Goal: Answer question/provide support

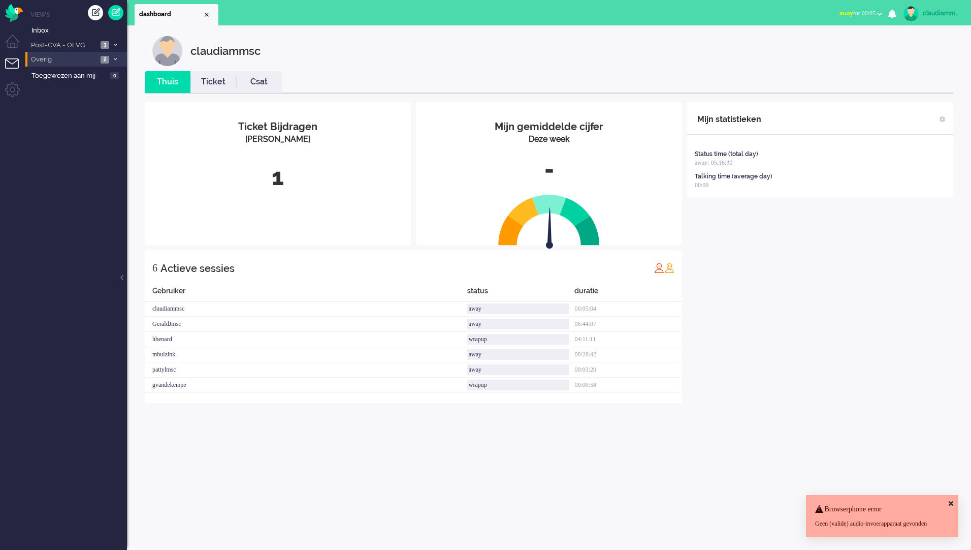
click at [73, 58] on span "Overig" at bounding box center [63, 60] width 68 height 10
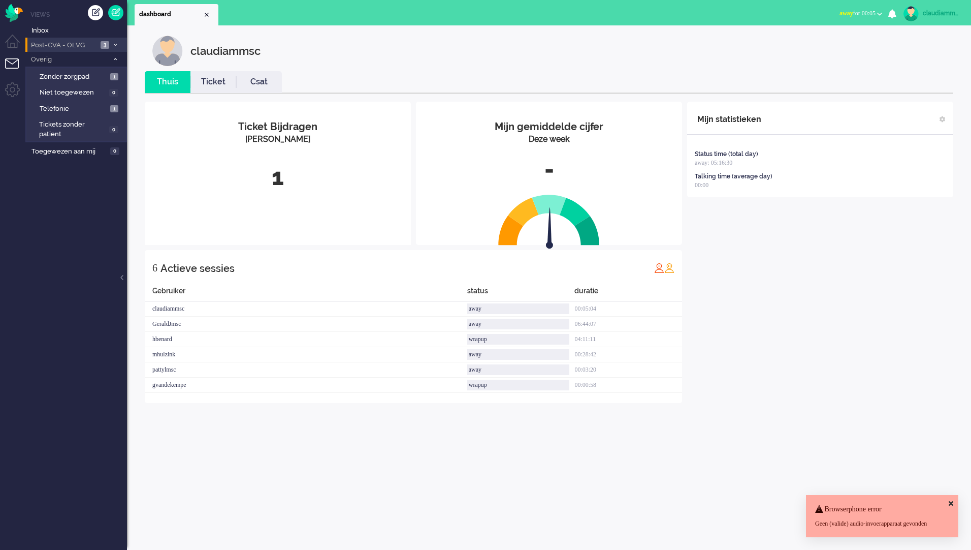
click at [94, 43] on span "Post-CVA - OLVG" at bounding box center [63, 46] width 68 height 10
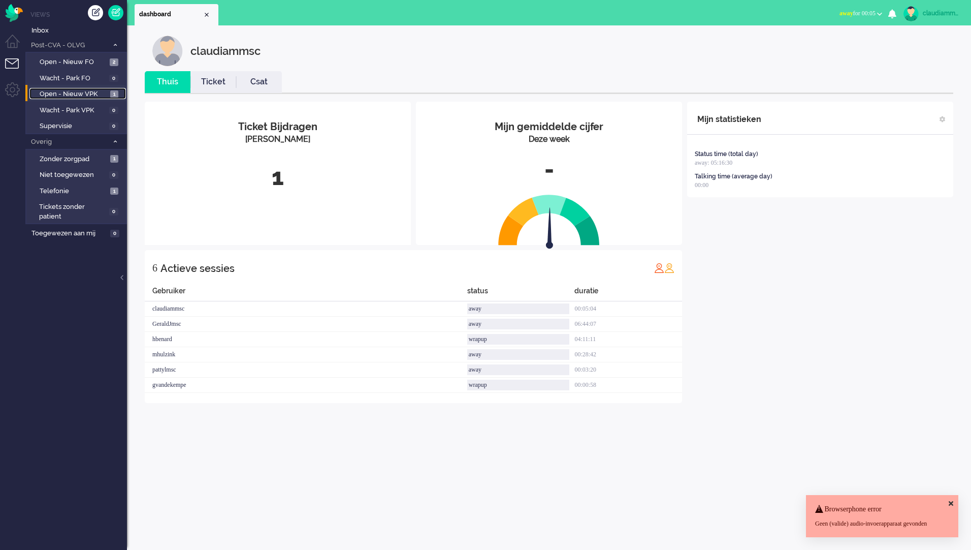
click at [86, 95] on span "Open - Nieuw VPK" at bounding box center [74, 94] width 68 height 10
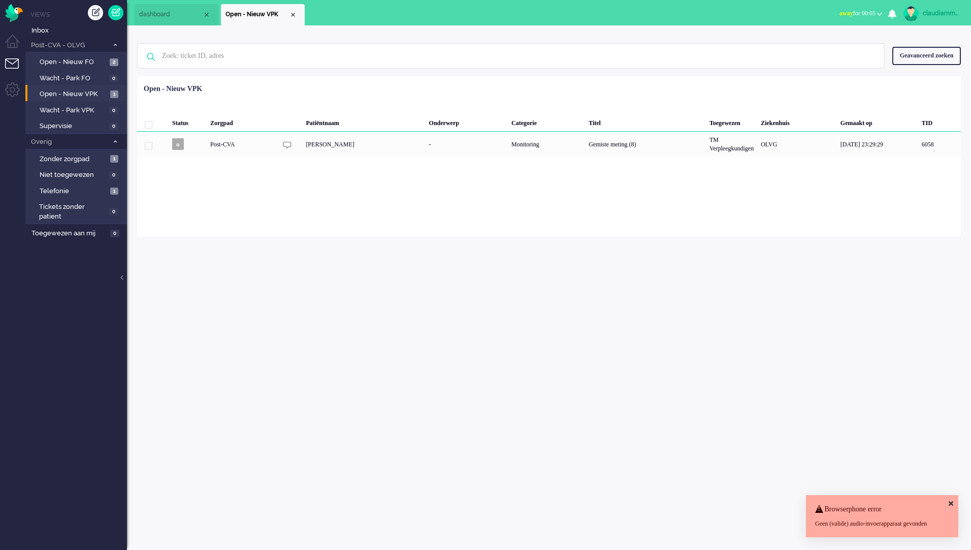
click at [576, 310] on div "claudiammsc Thuis Ticket Csat Mijn gemiddelde cijfer Deze week - Ticket Bijdrag…" at bounding box center [549, 287] width 844 height 524
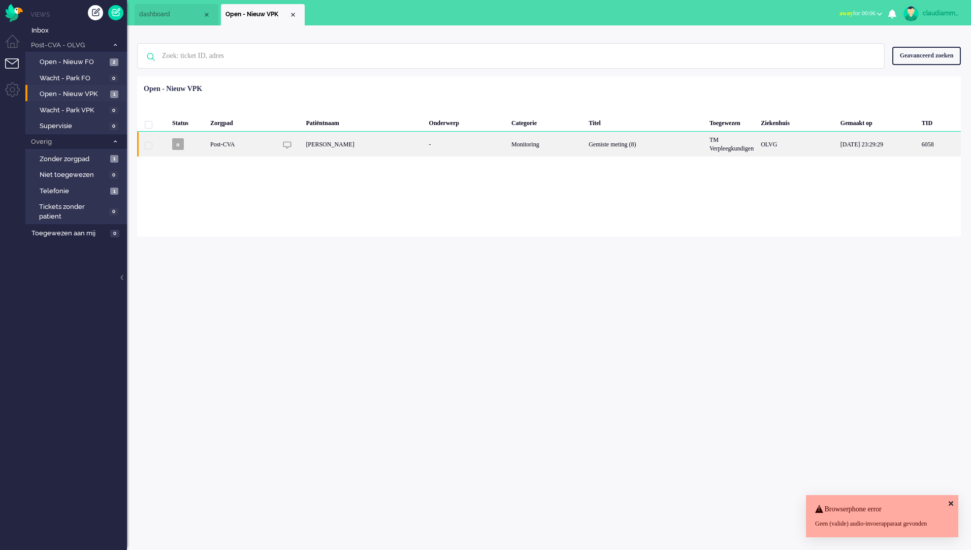
click at [322, 143] on div "[PERSON_NAME]" at bounding box center [363, 144] width 123 height 25
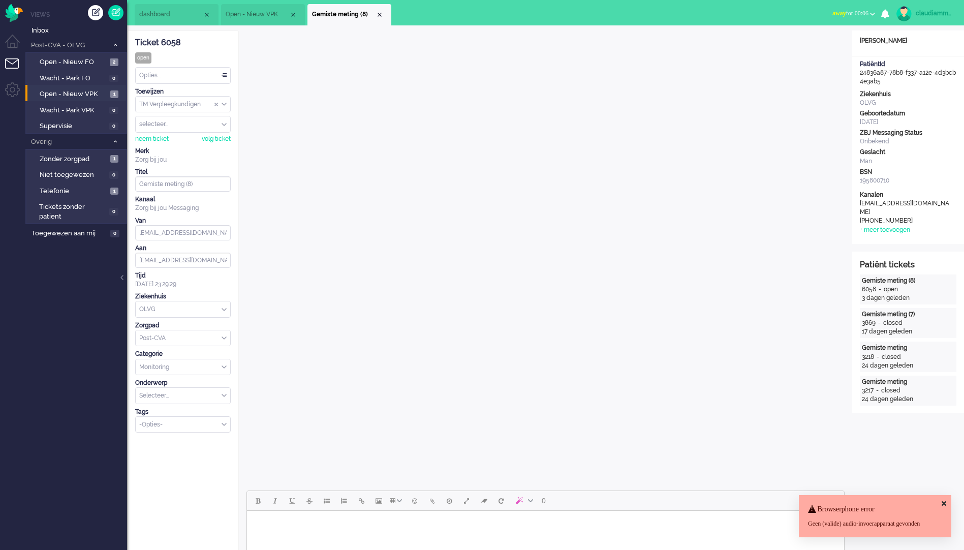
click at [942, 500] on icon at bounding box center [943, 503] width 5 height 7
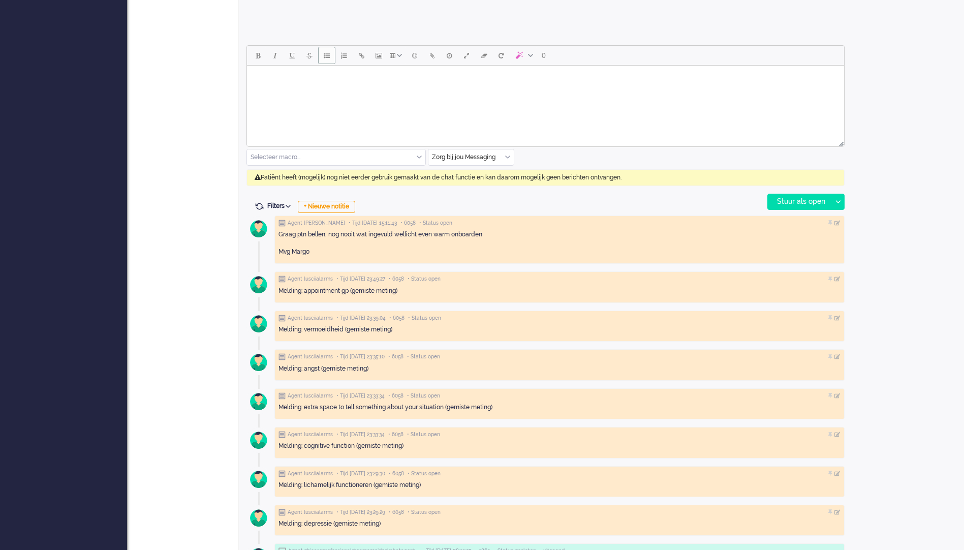
scroll to position [203, 0]
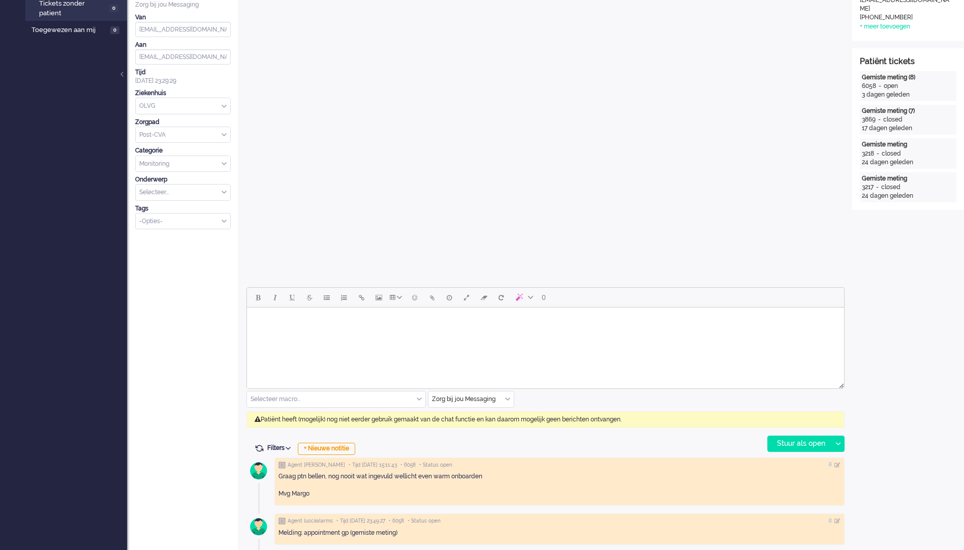
drag, startPoint x: 388, startPoint y: 333, endPoint x: 466, endPoint y: 365, distance: 84.3
click at [388, 333] on html at bounding box center [545, 320] width 597 height 26
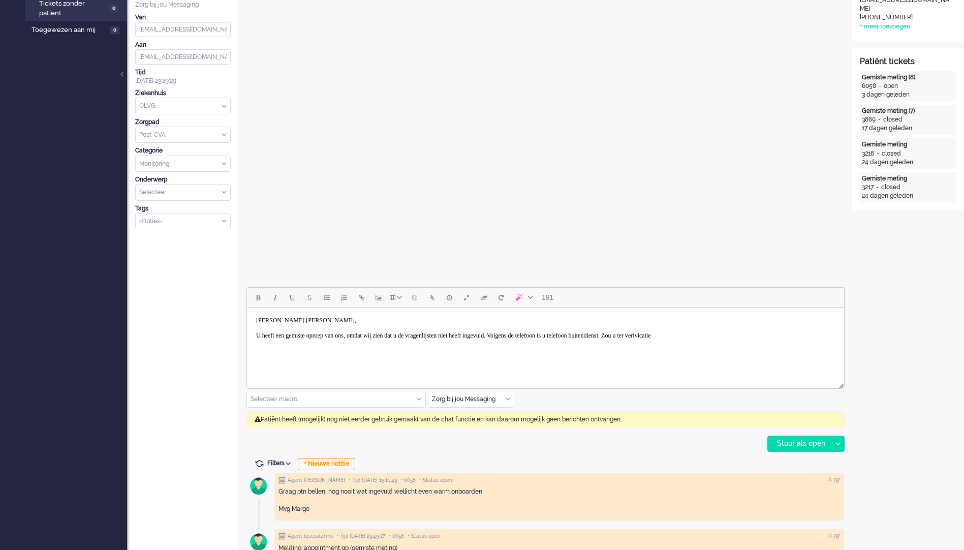
click at [733, 335] on body "[PERSON_NAME] [PERSON_NAME], U heeft een gemiste oproep van ons, omdat wij zien…" at bounding box center [545, 327] width 589 height 33
click at [780, 338] on body "[PERSON_NAME] [PERSON_NAME], U heeft een gemiste oproep van ons, omdat wij zien…" at bounding box center [545, 327] width 589 height 33
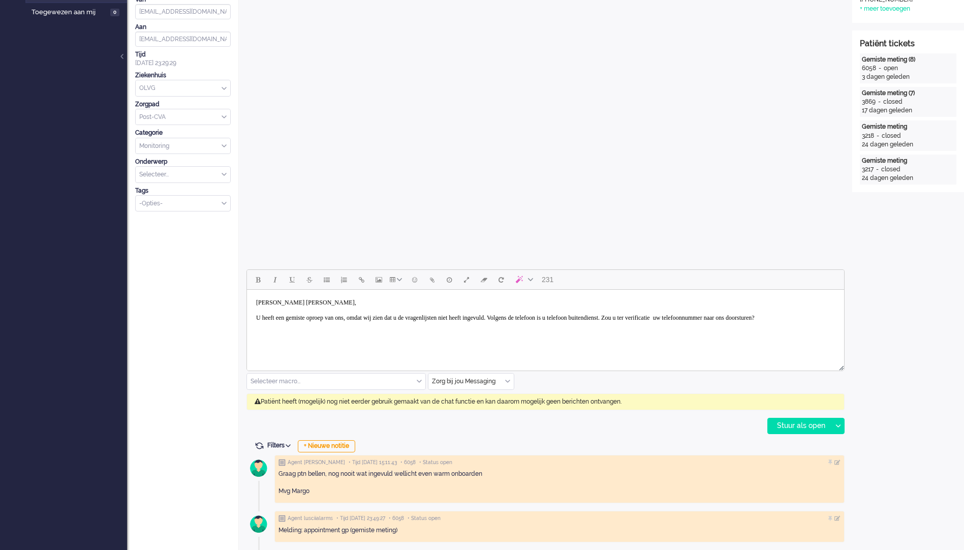
scroll to position [254, 0]
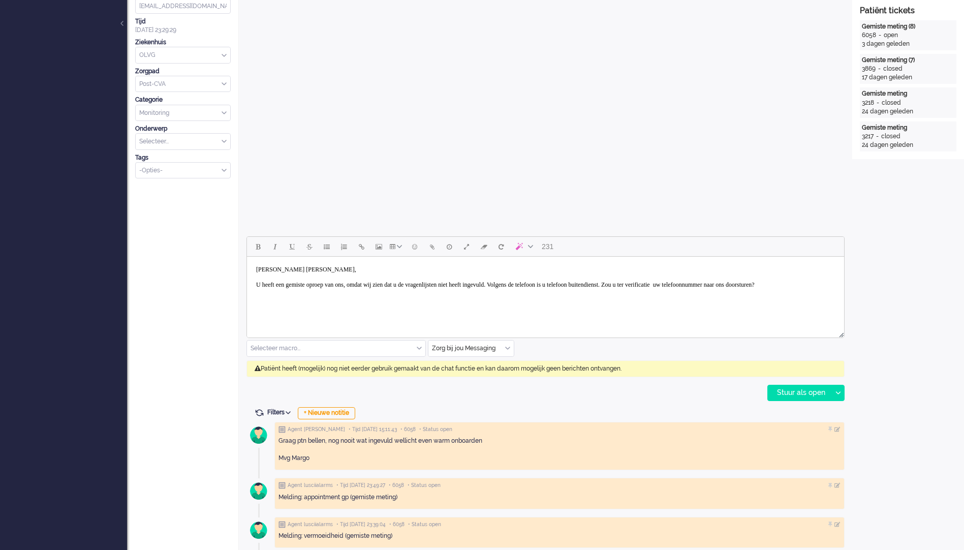
click at [396, 293] on body "[PERSON_NAME] [PERSON_NAME], U heeft een gemiste oproep van ons, omdat wij zien…" at bounding box center [545, 277] width 589 height 33
click at [792, 396] on div "Stuur als open" at bounding box center [799, 392] width 63 height 15
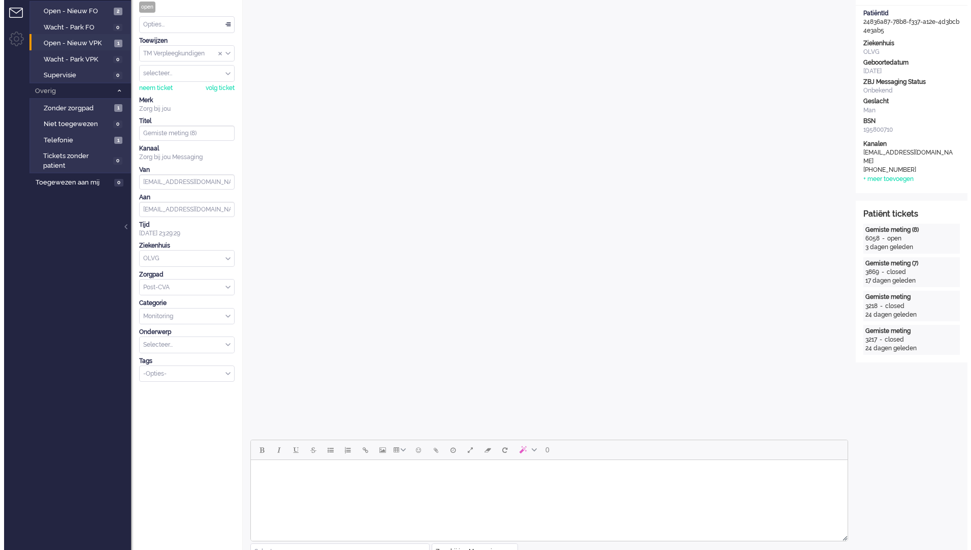
scroll to position [0, 0]
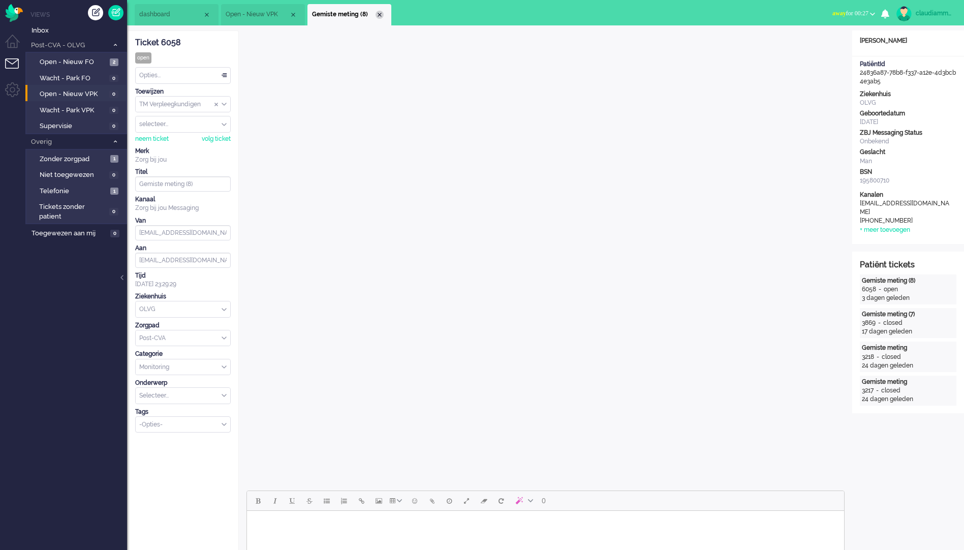
click at [378, 18] on div "Close tab" at bounding box center [379, 15] width 8 height 8
